Goal: Information Seeking & Learning: Learn about a topic

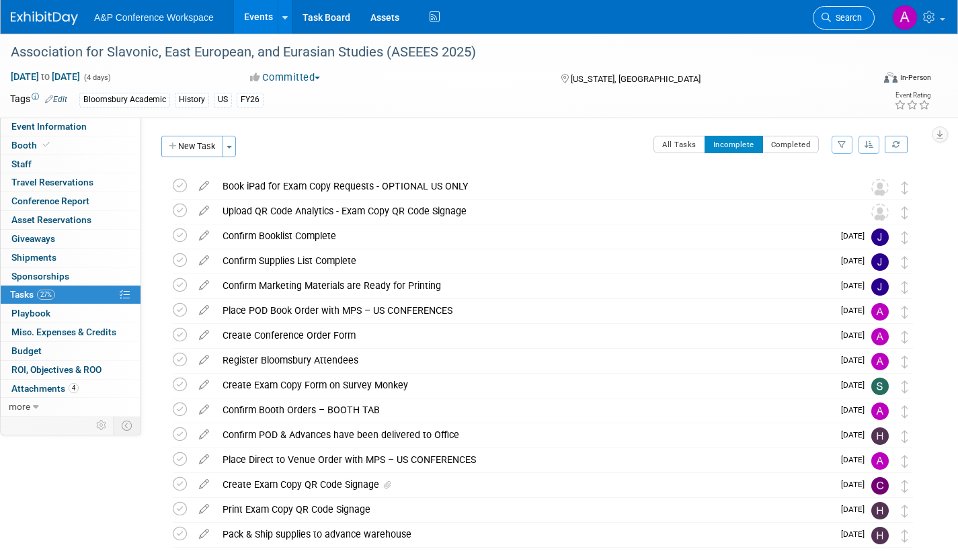
click at [857, 13] on span "Search" at bounding box center [846, 18] width 31 height 10
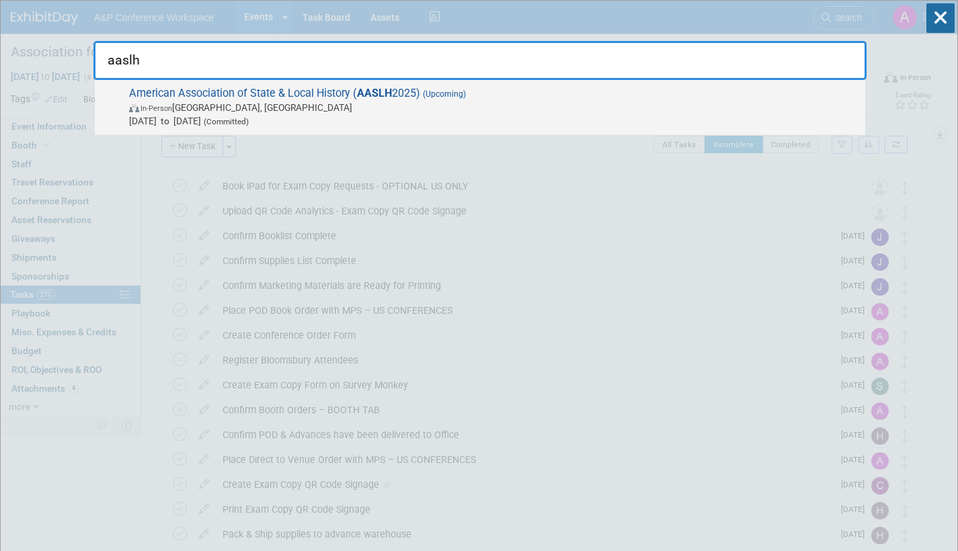
type input "aaslh"
click at [485, 113] on span "In-Person Cincinnati, OH" at bounding box center [493, 107] width 729 height 13
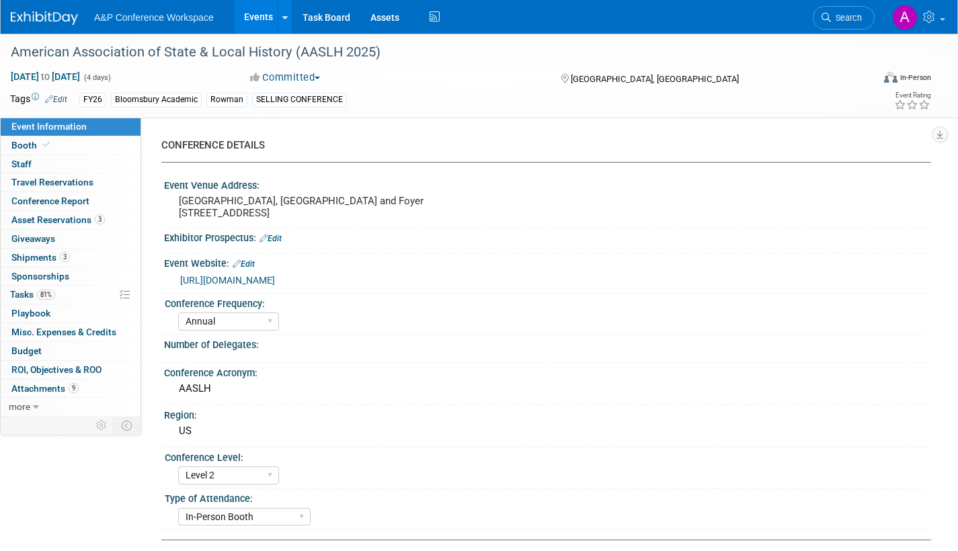
select select "Annual"
select select "Level 2"
select select "In-Person Booth"
select select "Museum Professionals"
select select "Bloomsbury Academic"
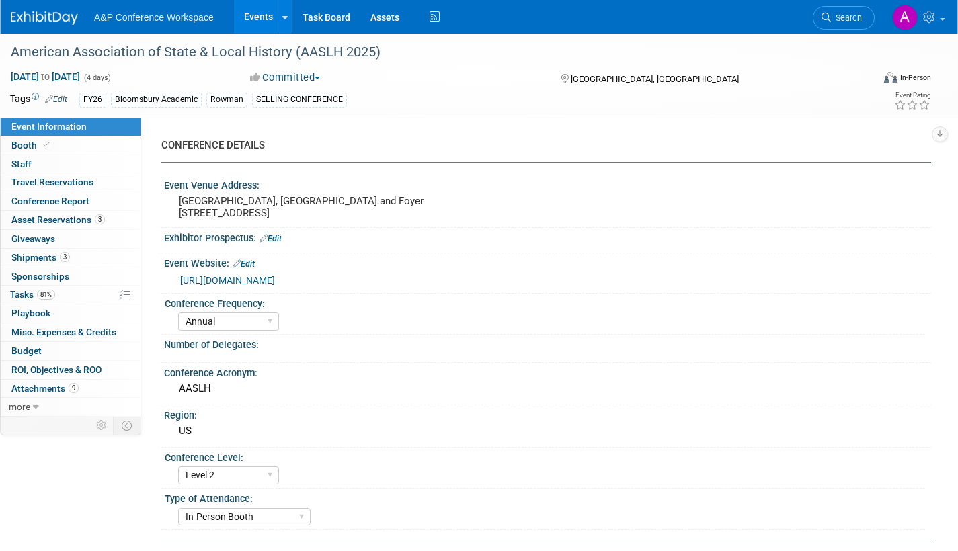
select select "[PERSON_NAME]"
select select "Brand/Subject Presence​"
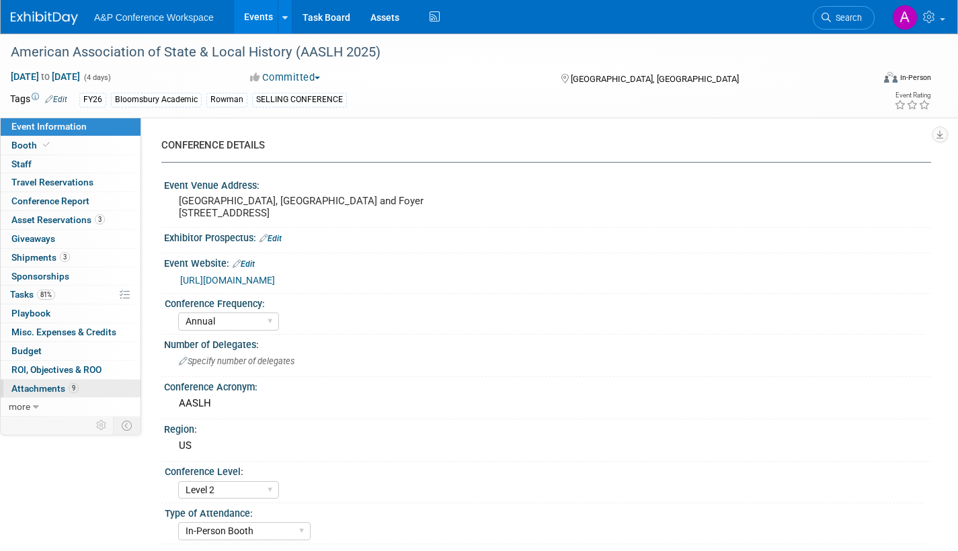
click at [36, 387] on span "Attachments 9" at bounding box center [44, 388] width 67 height 11
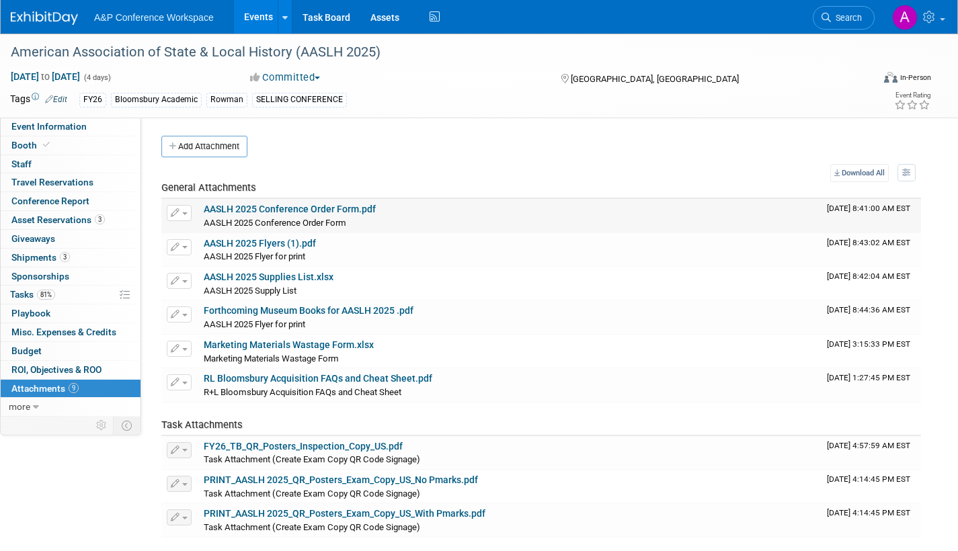
click at [300, 206] on link "AASLH 2025 Conference Order Form.pdf" at bounding box center [290, 209] width 172 height 11
drag, startPoint x: 62, startPoint y: 127, endPoint x: 118, endPoint y: 129, distance: 55.8
click at [63, 128] on span "Event Information" at bounding box center [48, 126] width 75 height 11
select select "Annual"
select select "Level 2"
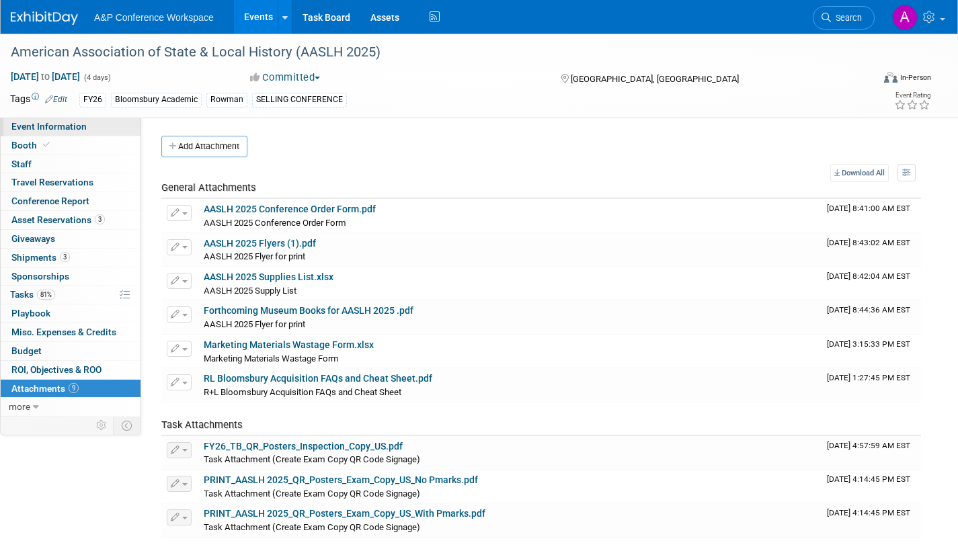
select select "In-Person Booth"
select select "Museum Professionals"
select select "Bloomsbury Academic"
select select "[PERSON_NAME]"
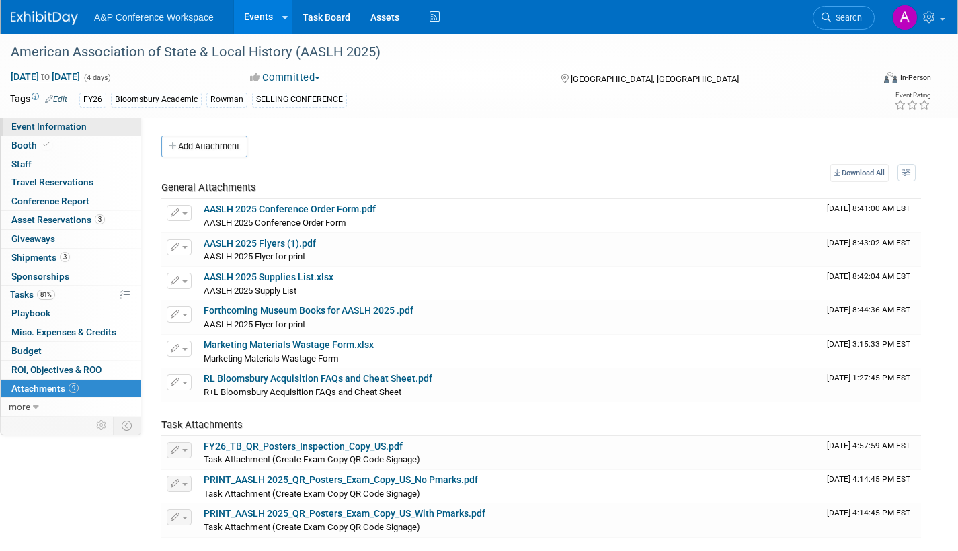
select select "[PERSON_NAME]"
select select "Brand/Subject Presence​"
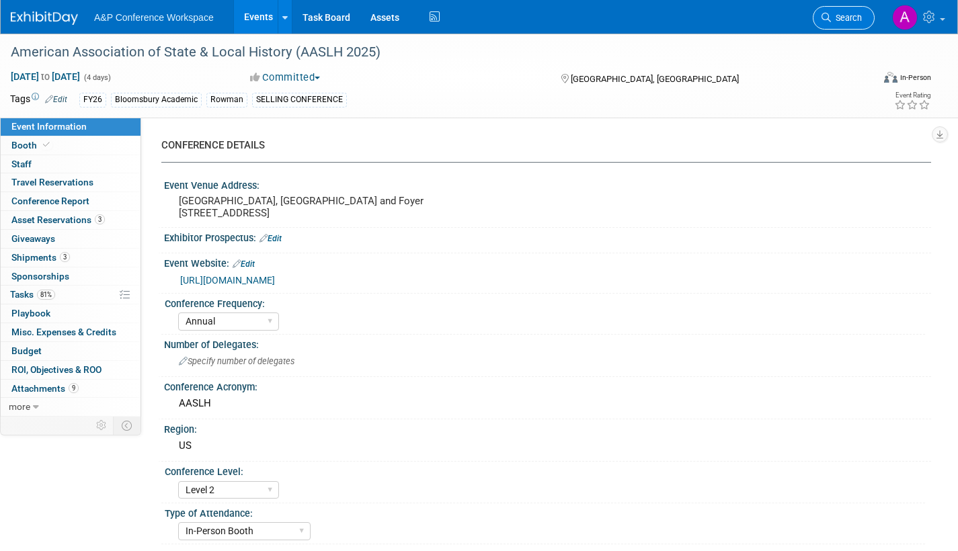
click at [830, 21] on icon at bounding box center [825, 17] width 9 height 9
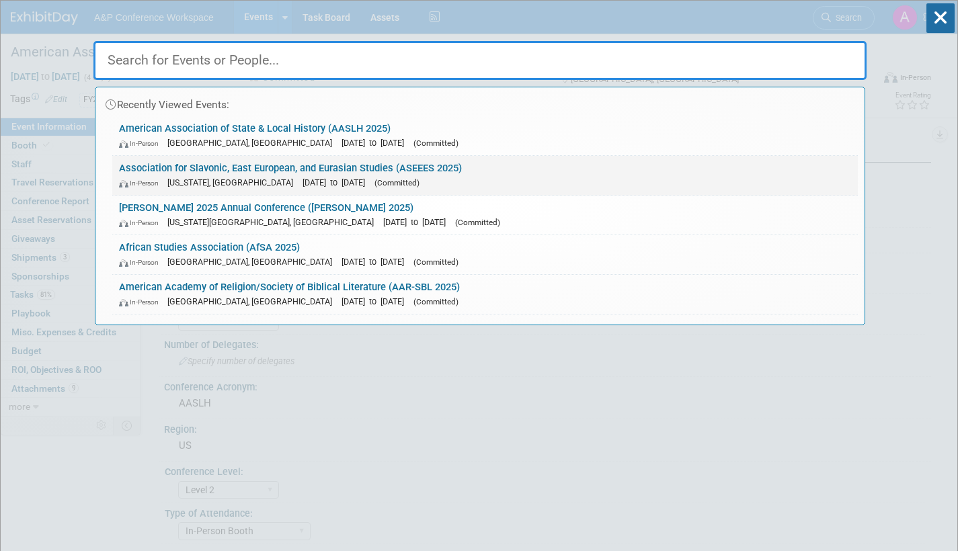
click at [444, 176] on div "In-Person Washington, DC Nov 20, 2025 to Nov 23, 2025 (Committed)" at bounding box center [485, 182] width 732 height 14
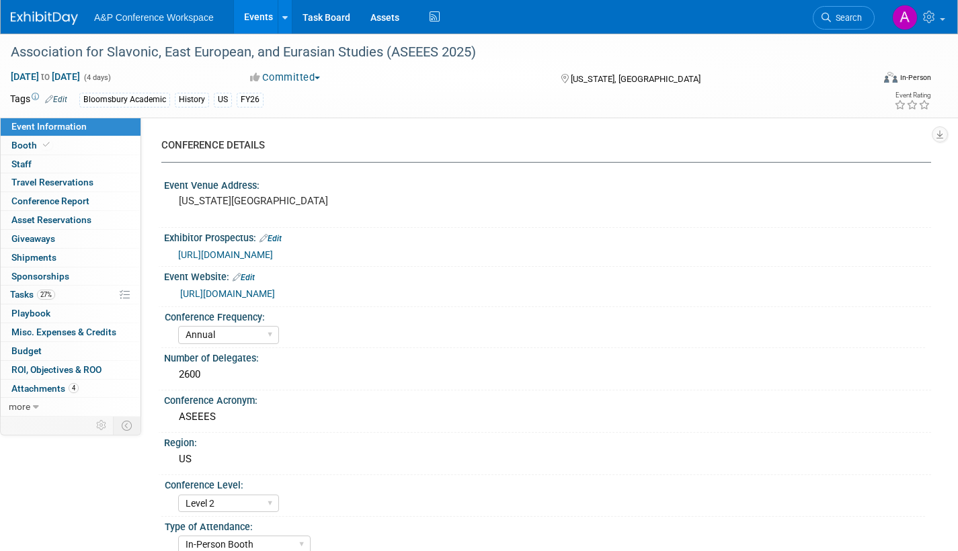
select select "Annual"
select select "Level 2"
select select "In-Person Booth"
select select "History"
select select "Bloomsbury Academic"
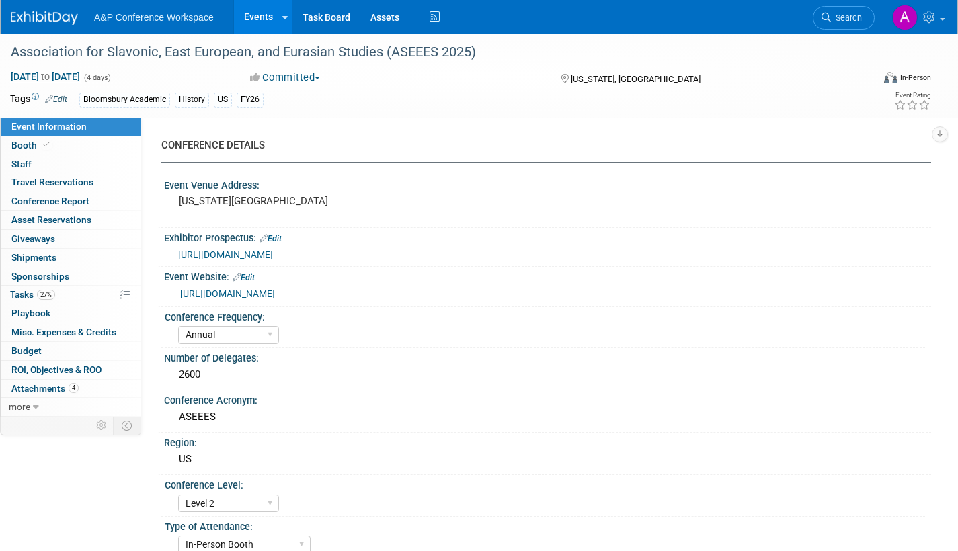
select select "[PERSON_NAME]"
select select "Networking/Commissioning"
